Goal: Transaction & Acquisition: Purchase product/service

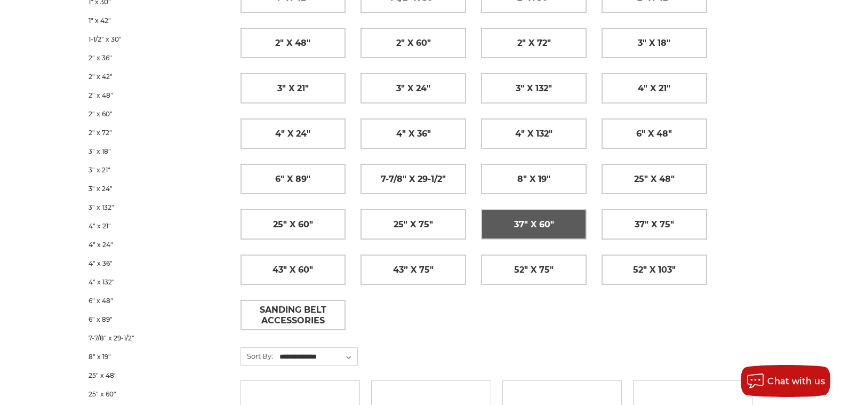
click at [561, 225] on link "37" x 60"" at bounding box center [533, 224] width 104 height 29
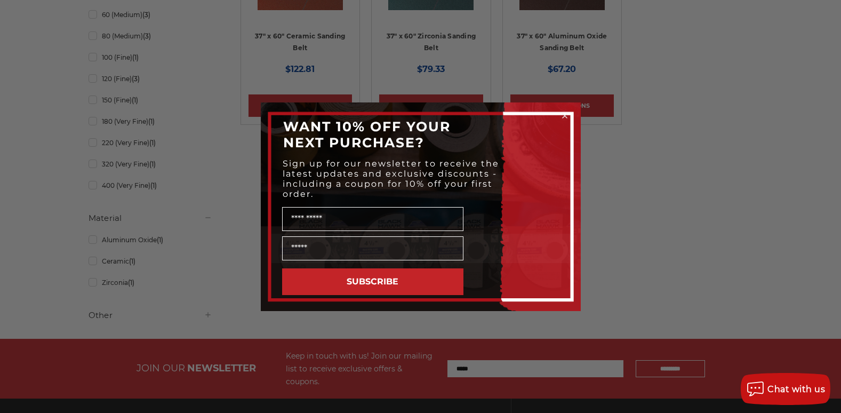
scroll to position [107, 0]
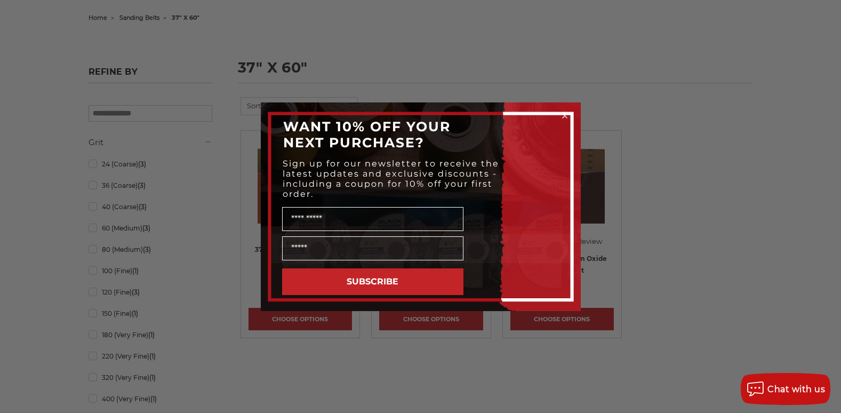
click at [563, 115] on icon "Close dialog" at bounding box center [564, 116] width 4 height 4
